Goal: Information Seeking & Learning: Learn about a topic

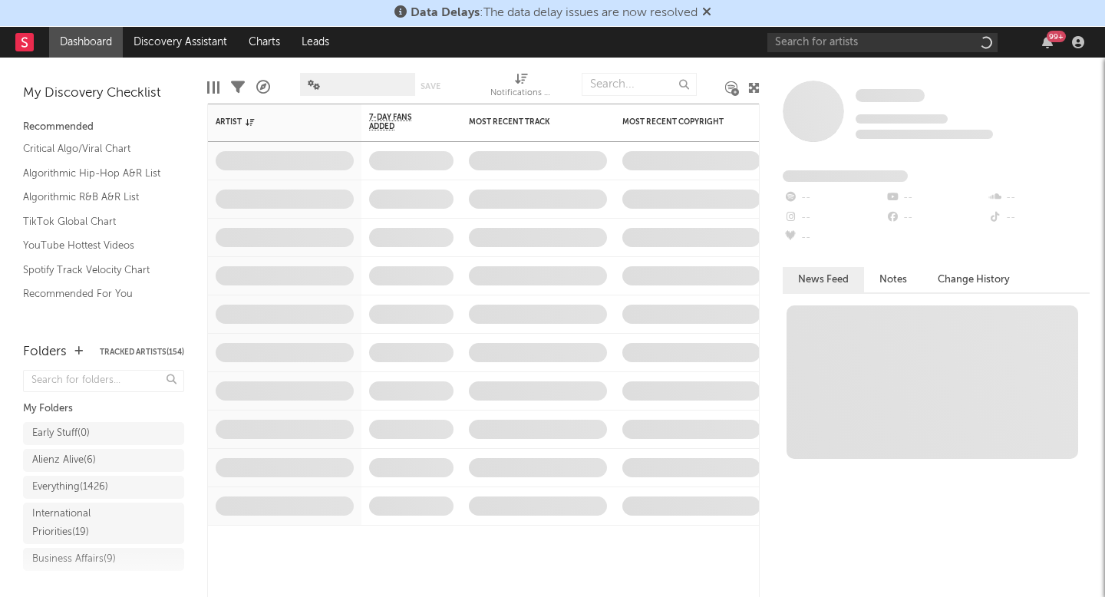
click at [838, 32] on div "99 +" at bounding box center [929, 42] width 322 height 31
click at [831, 40] on input "text" at bounding box center [883, 42] width 230 height 19
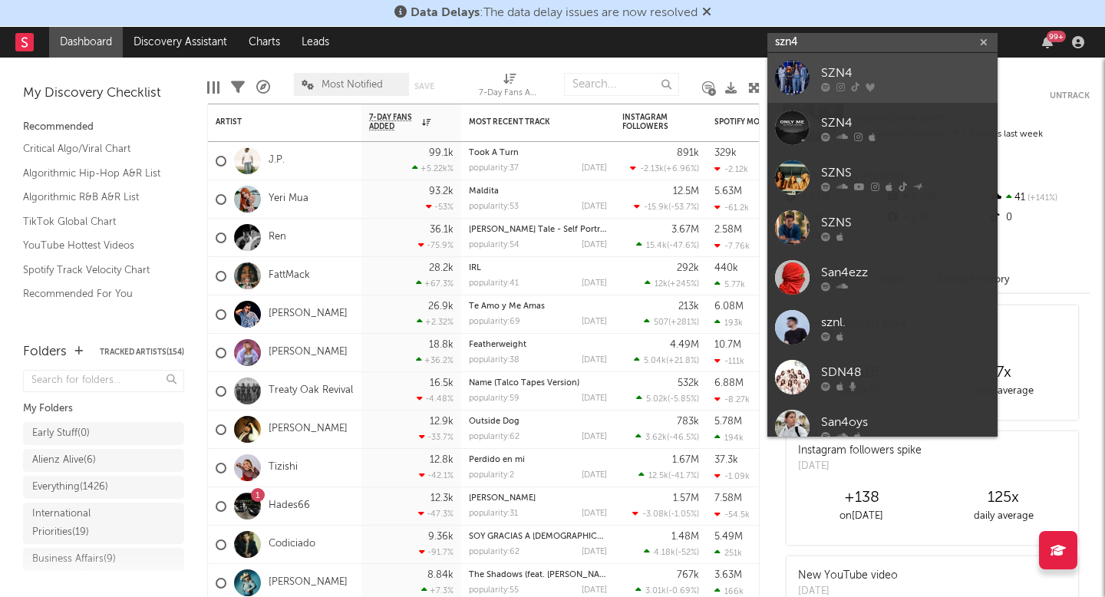
type input "szn4"
click at [917, 74] on div "SZN4" at bounding box center [905, 73] width 169 height 18
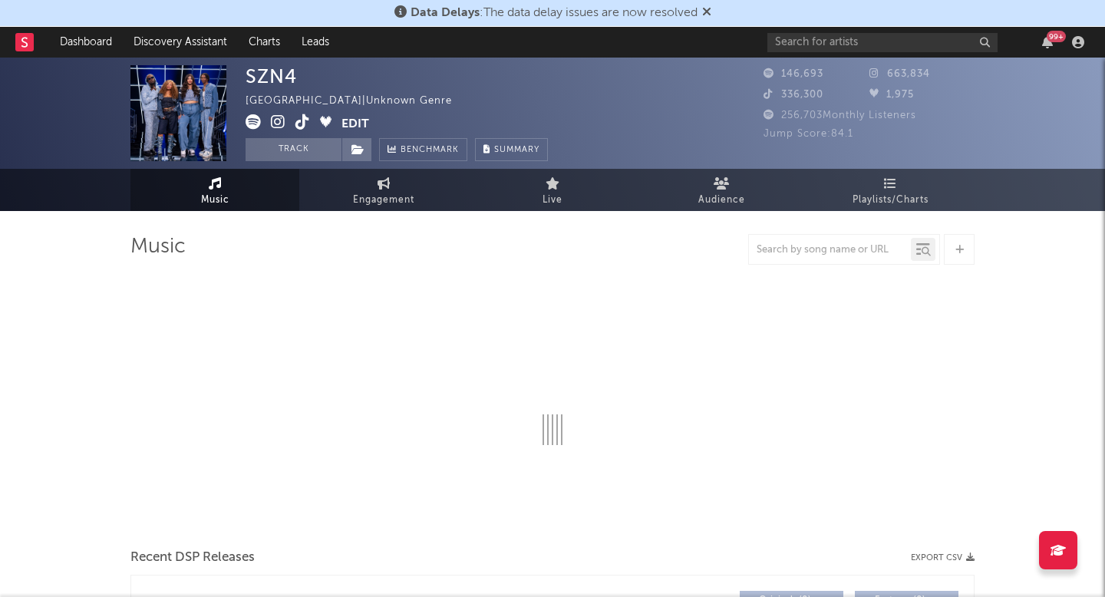
select select "1w"
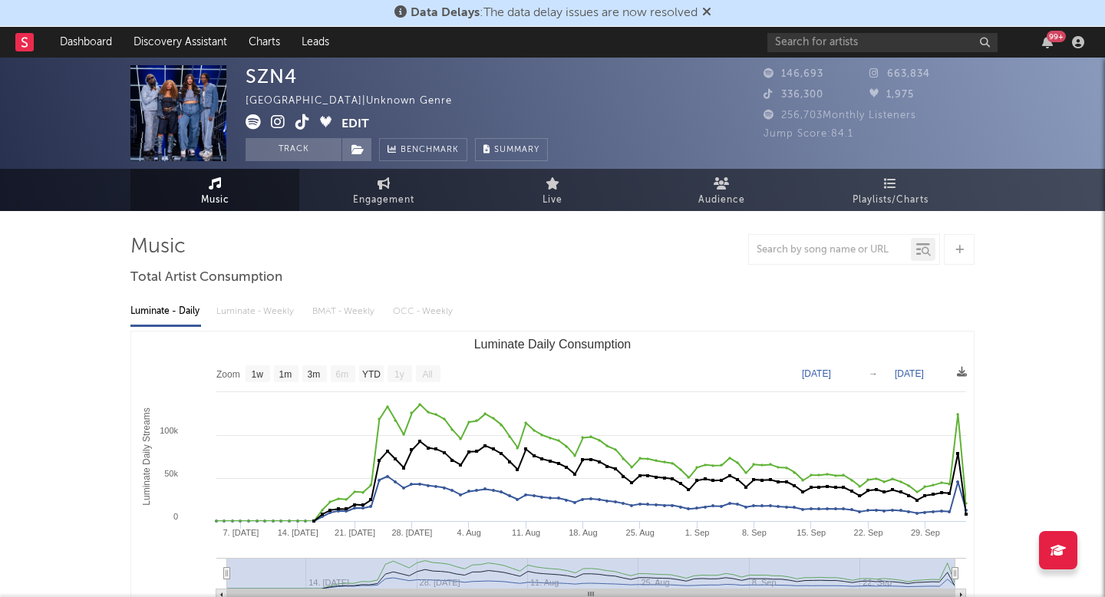
click at [714, 3] on div "Data Delays : The data delay issues are now resolved" at bounding box center [552, 13] width 1105 height 27
click at [709, 12] on icon at bounding box center [706, 11] width 9 height 12
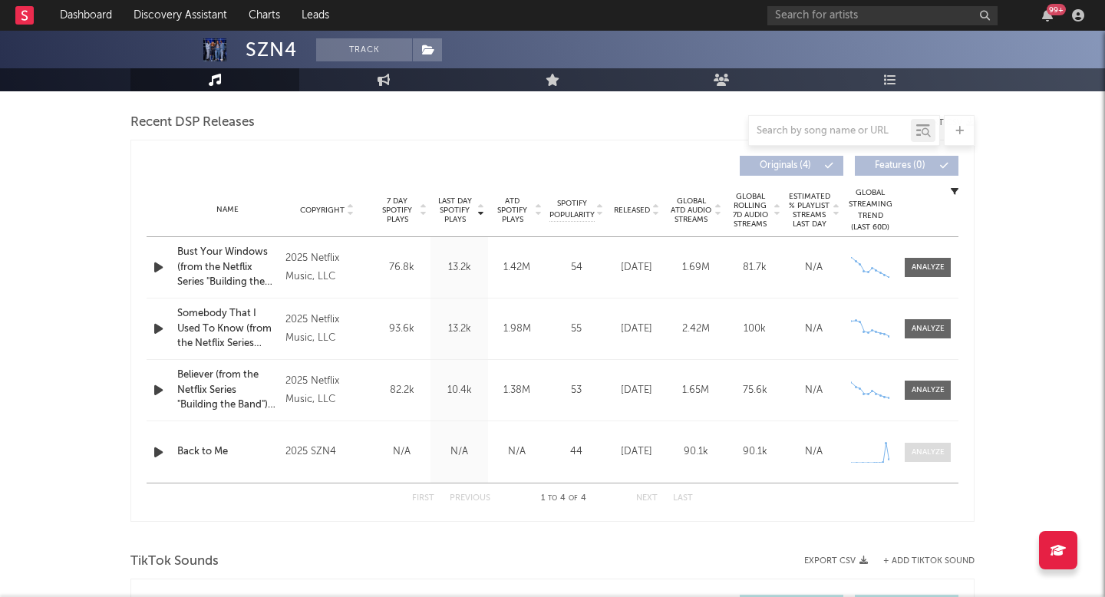
scroll to position [537, 0]
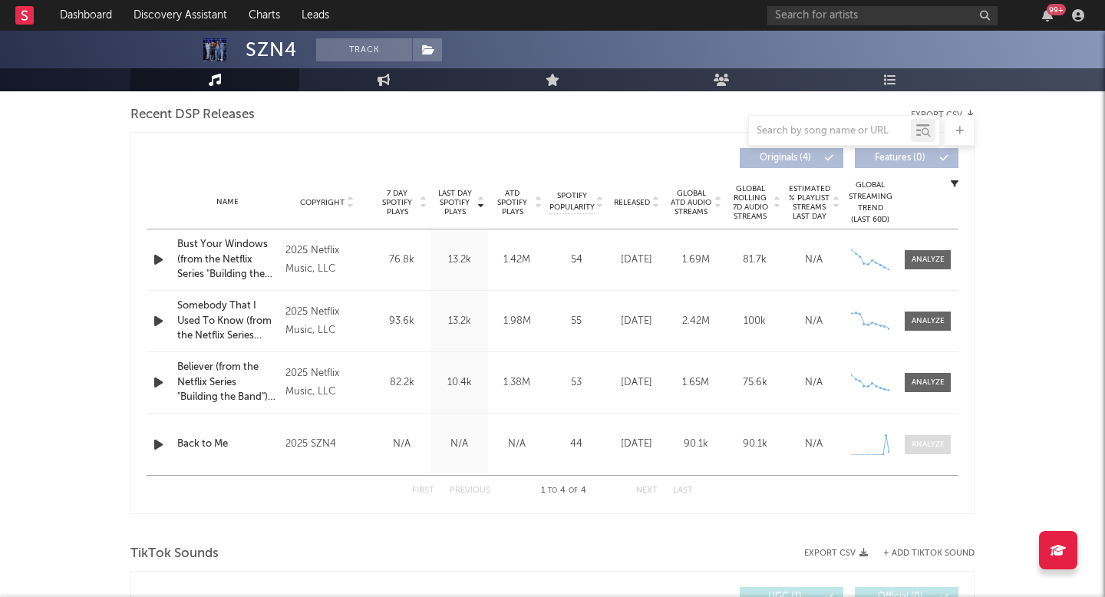
click at [941, 440] on div at bounding box center [928, 445] width 33 height 12
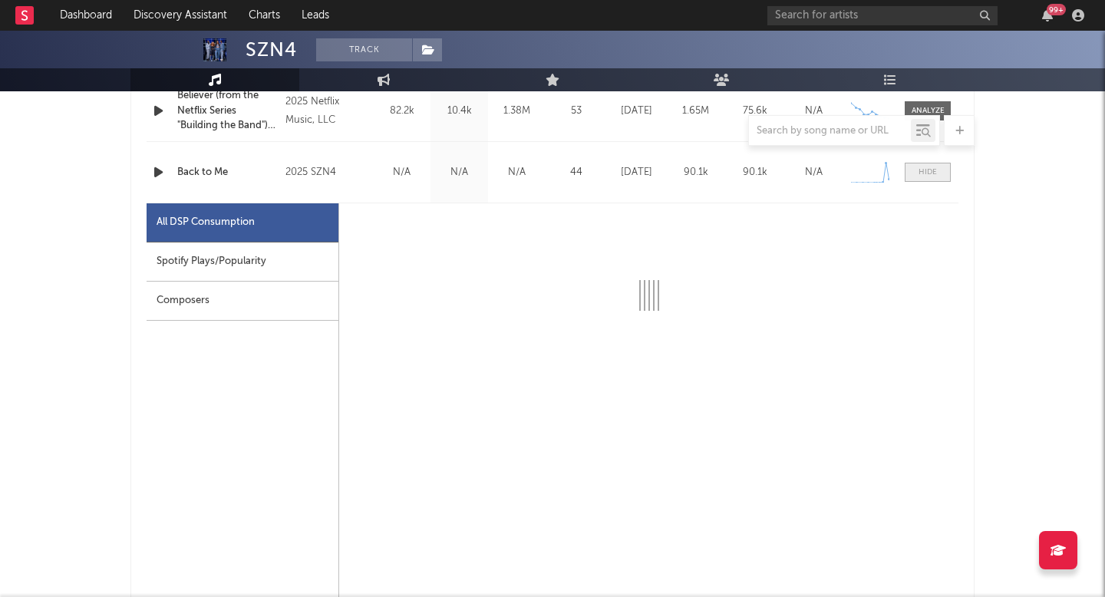
select select "1w"
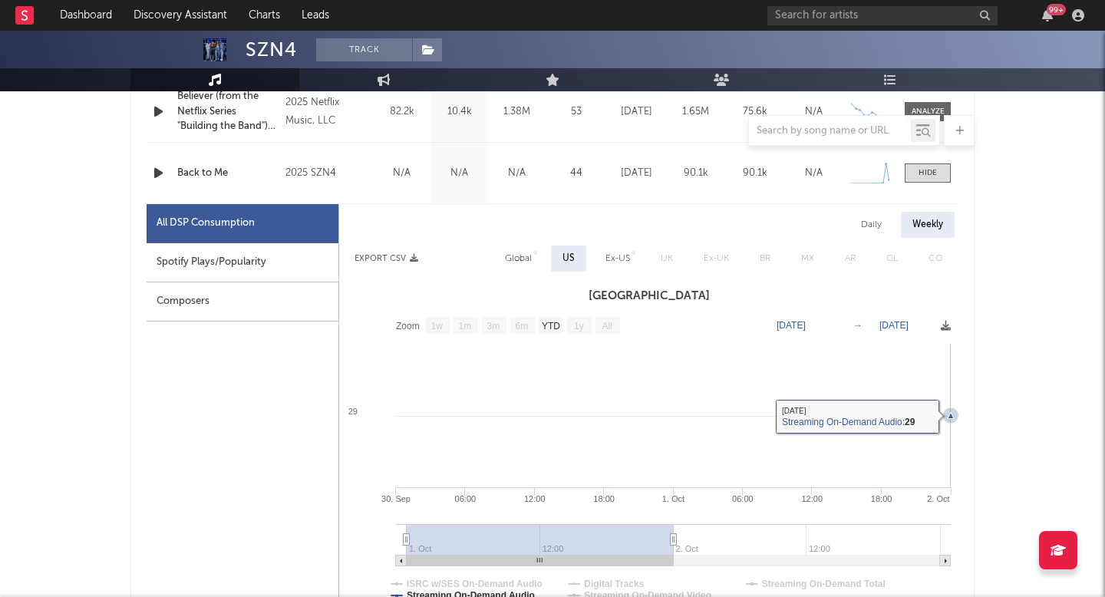
scroll to position [807, 0]
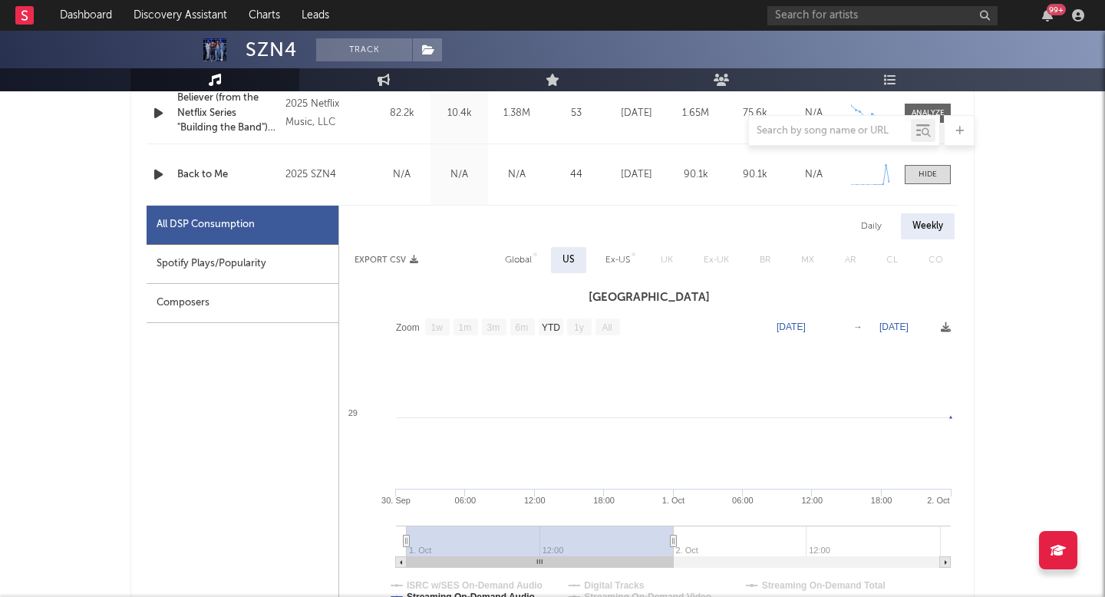
click at [514, 259] on div "Global" at bounding box center [518, 260] width 27 height 18
select select "1w"
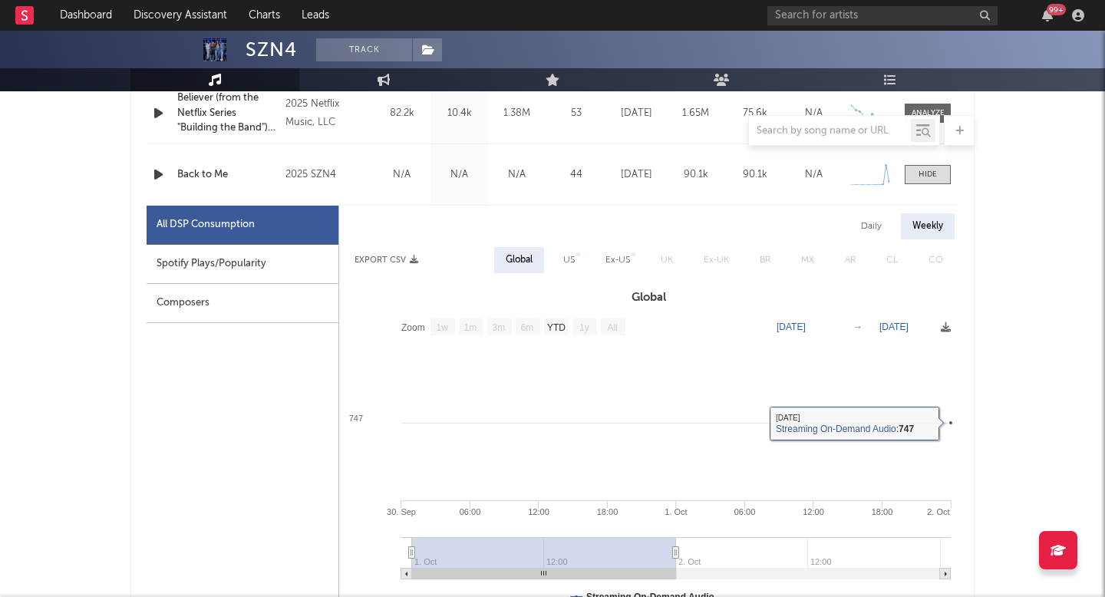
click at [551, 253] on span "US" at bounding box center [569, 260] width 42 height 26
click at [577, 253] on div at bounding box center [579, 255] width 4 height 4
select select "1w"
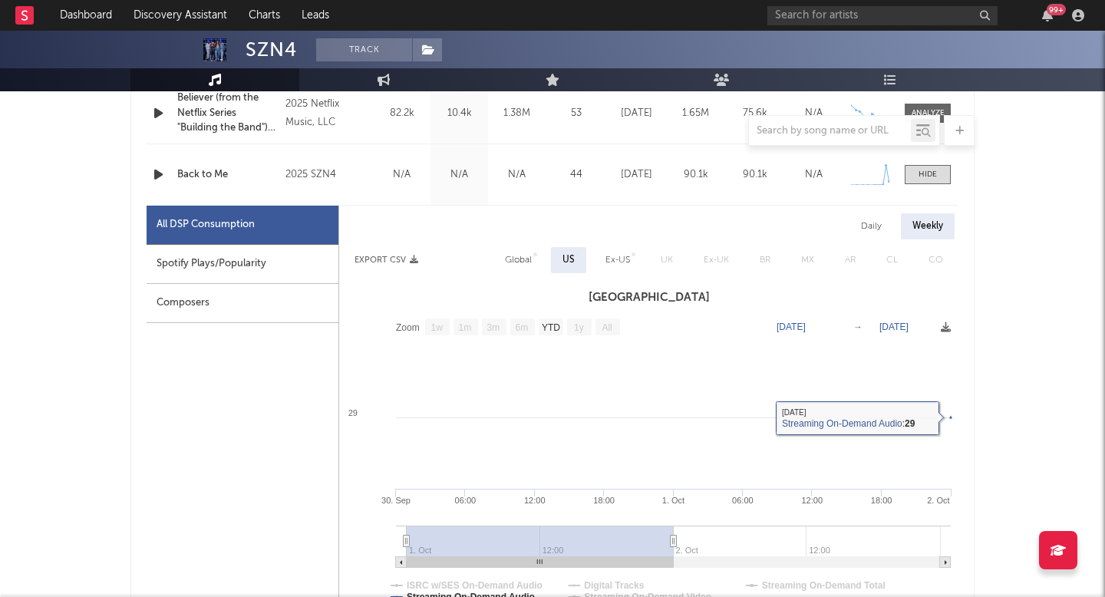
click at [865, 226] on div "Daily" at bounding box center [872, 226] width 44 height 26
select select "1w"
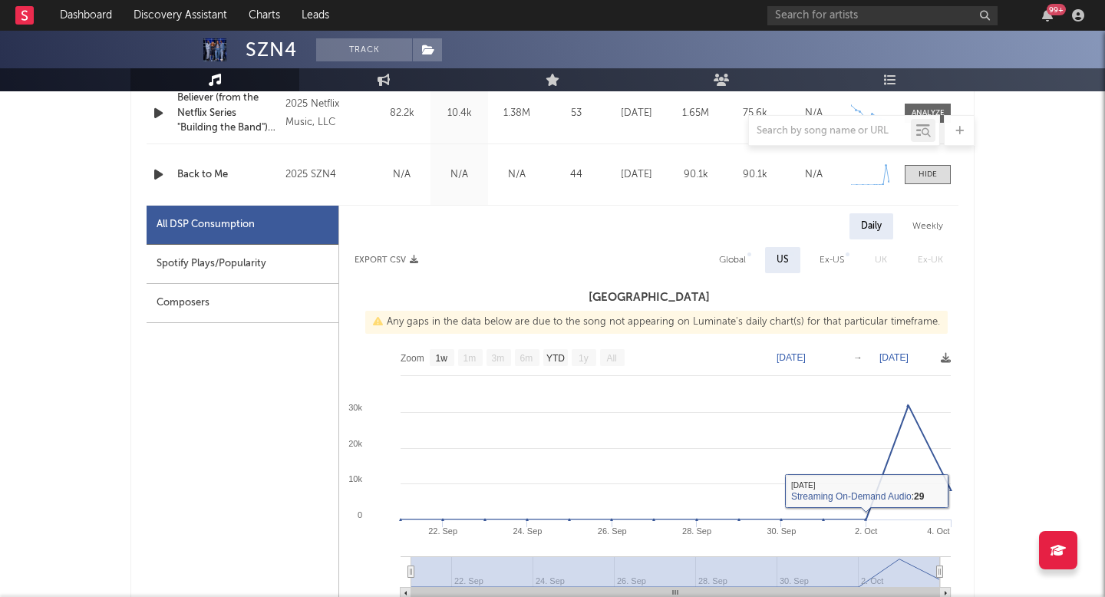
click at [732, 258] on div "Global" at bounding box center [732, 260] width 27 height 18
select select "1w"
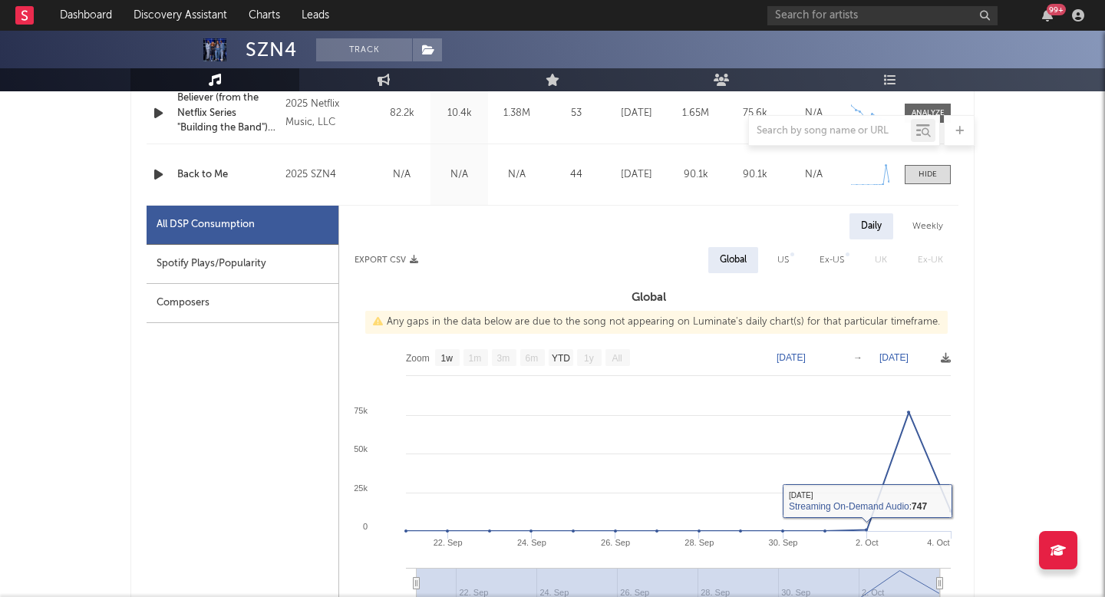
click at [774, 253] on div "US" at bounding box center [783, 260] width 35 height 26
select select "1w"
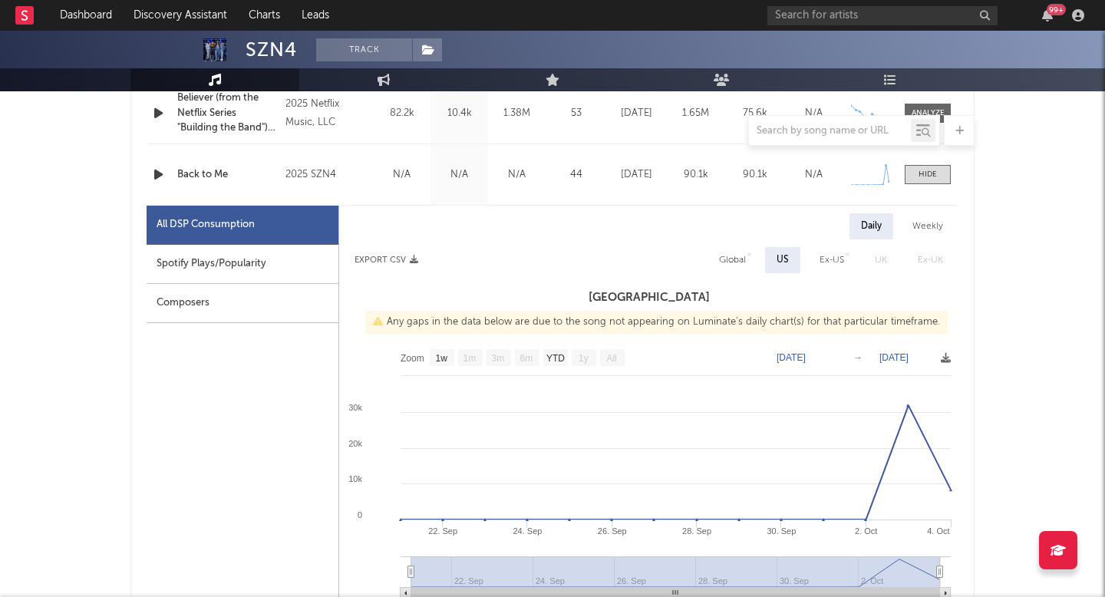
click at [730, 263] on div "Global" at bounding box center [732, 260] width 27 height 18
select select "1w"
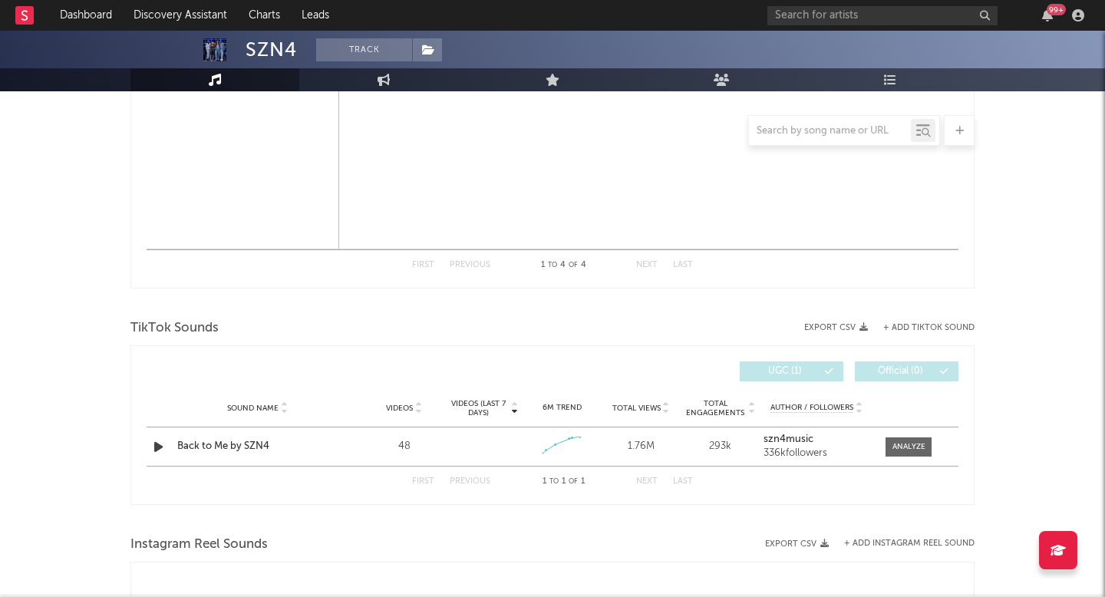
scroll to position [1468, 0]
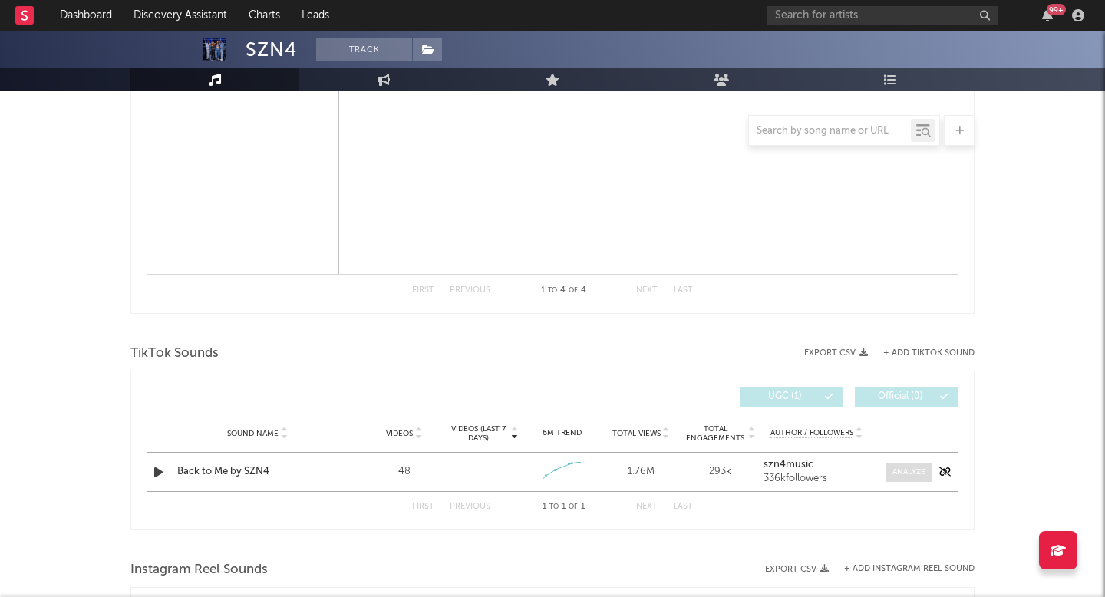
click at [897, 478] on div at bounding box center [909, 473] width 33 height 12
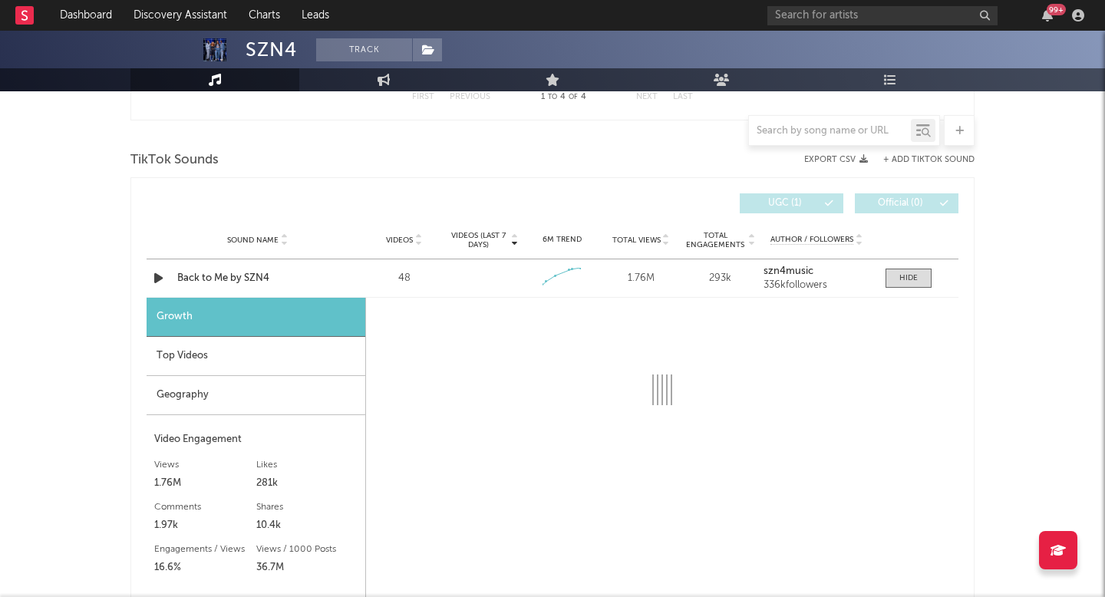
select select "1w"
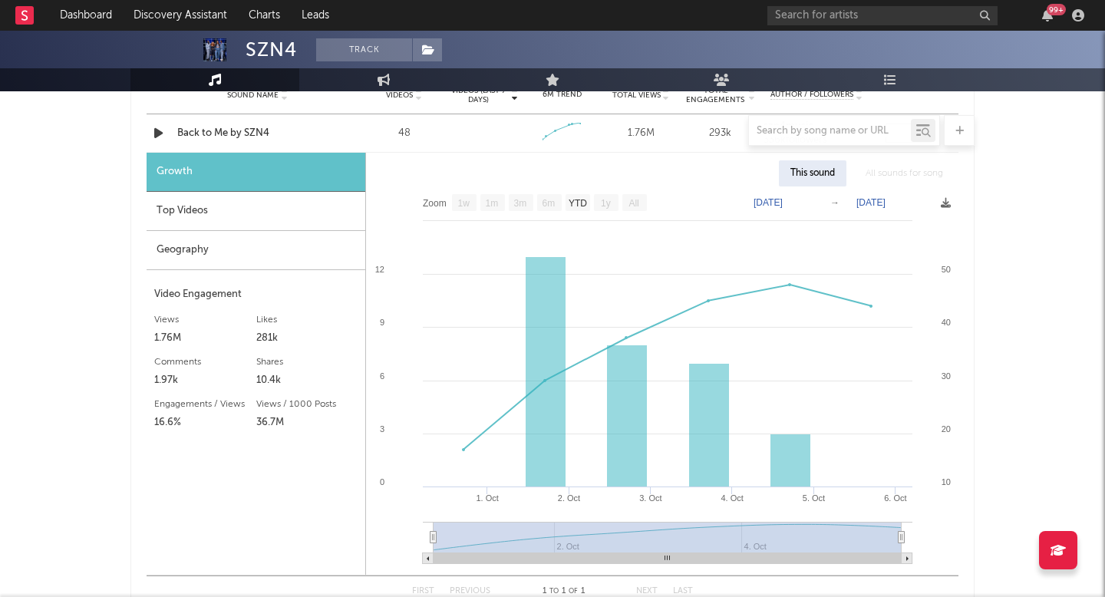
scroll to position [1813, 0]
